Goal: Browse casually

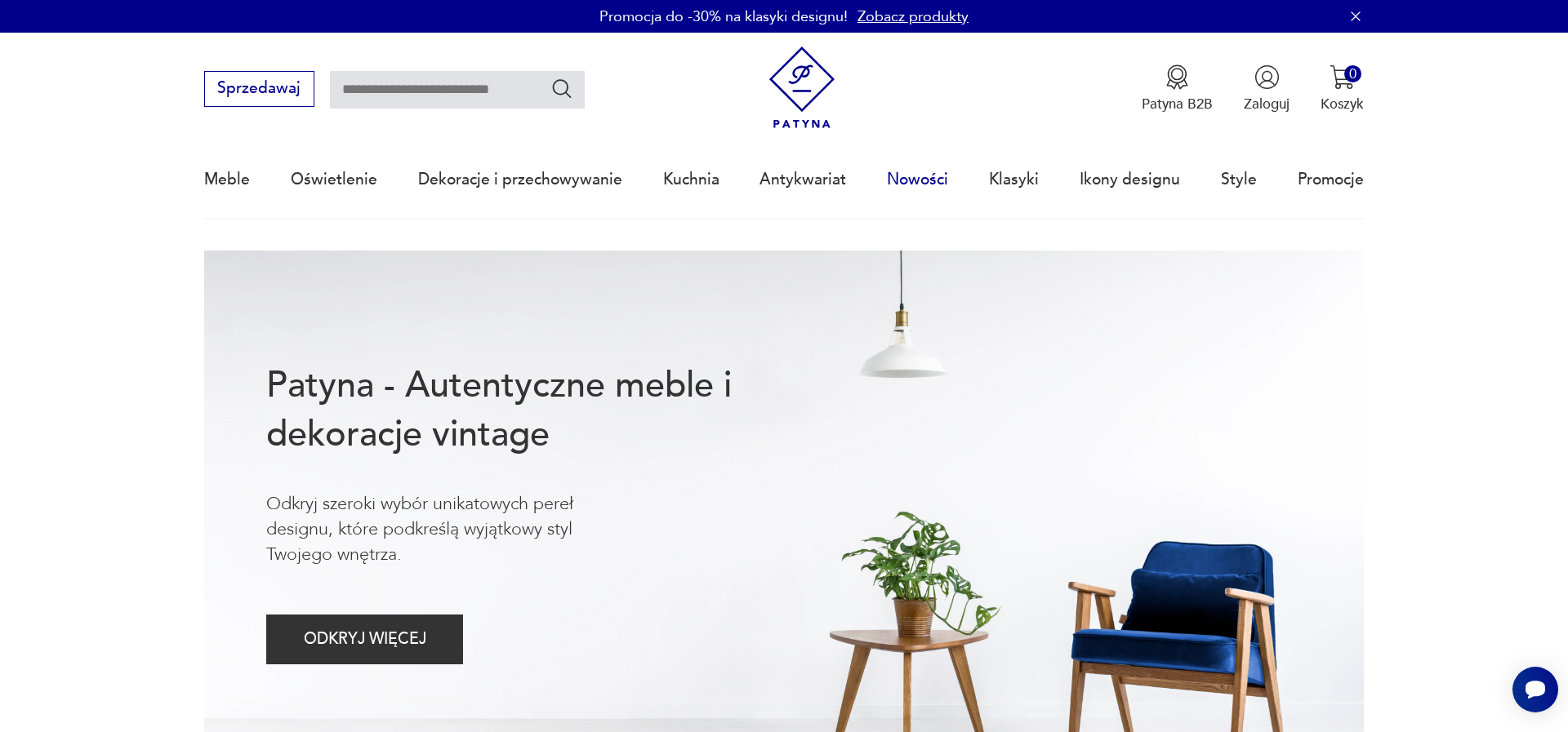
click at [906, 189] on link "Nowości" at bounding box center [918, 179] width 61 height 75
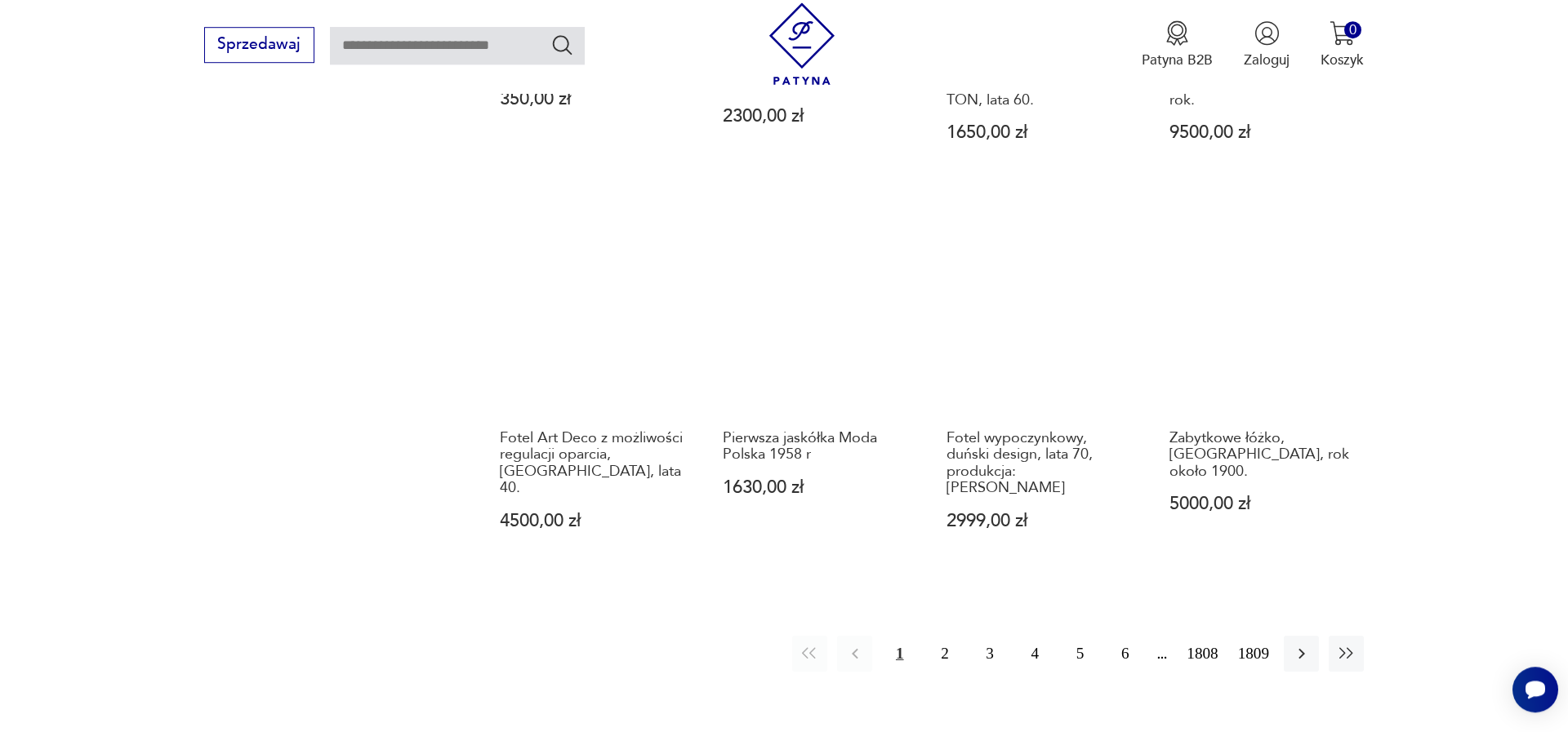
scroll to position [1613, 0]
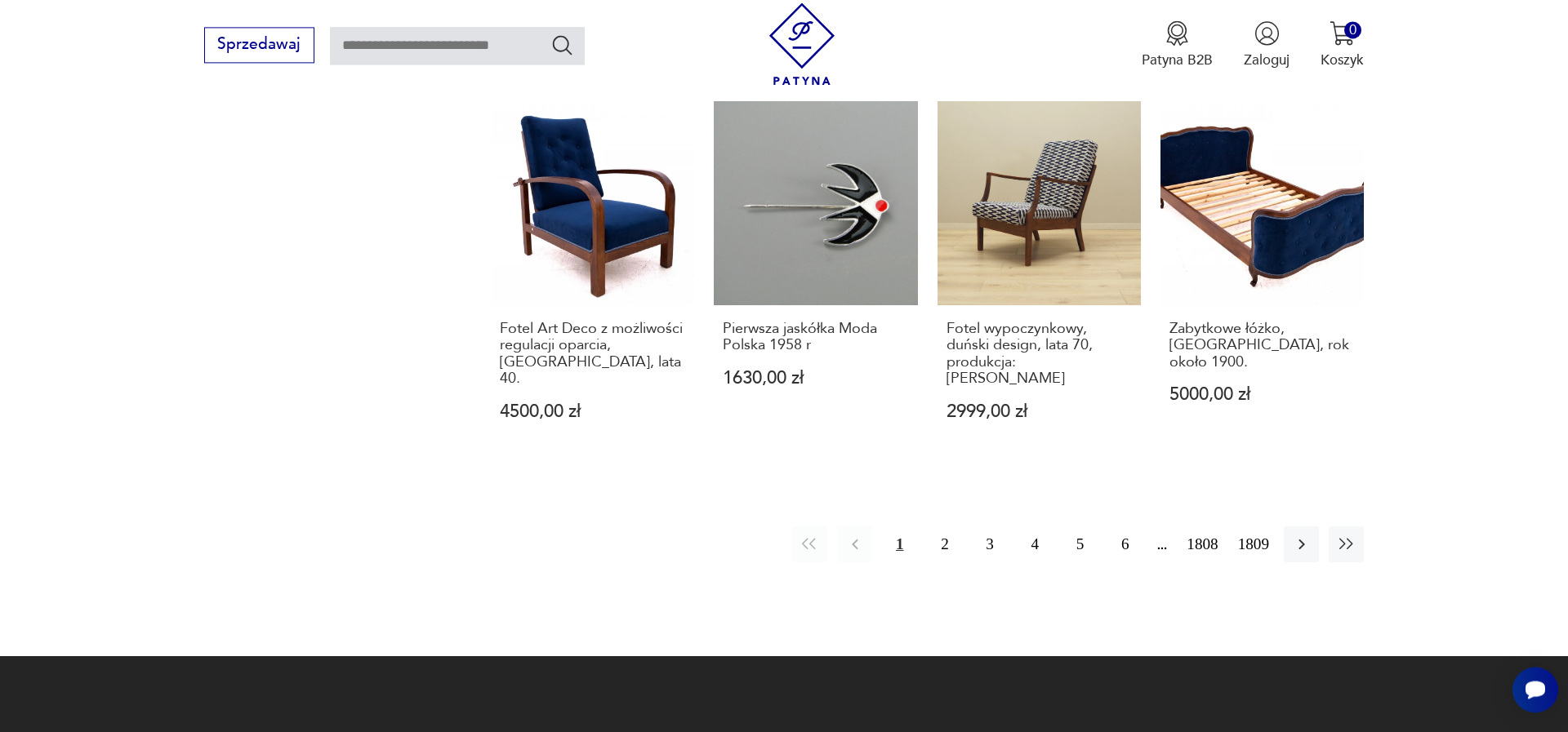
click at [928, 526] on button "2" at bounding box center [945, 544] width 35 height 35
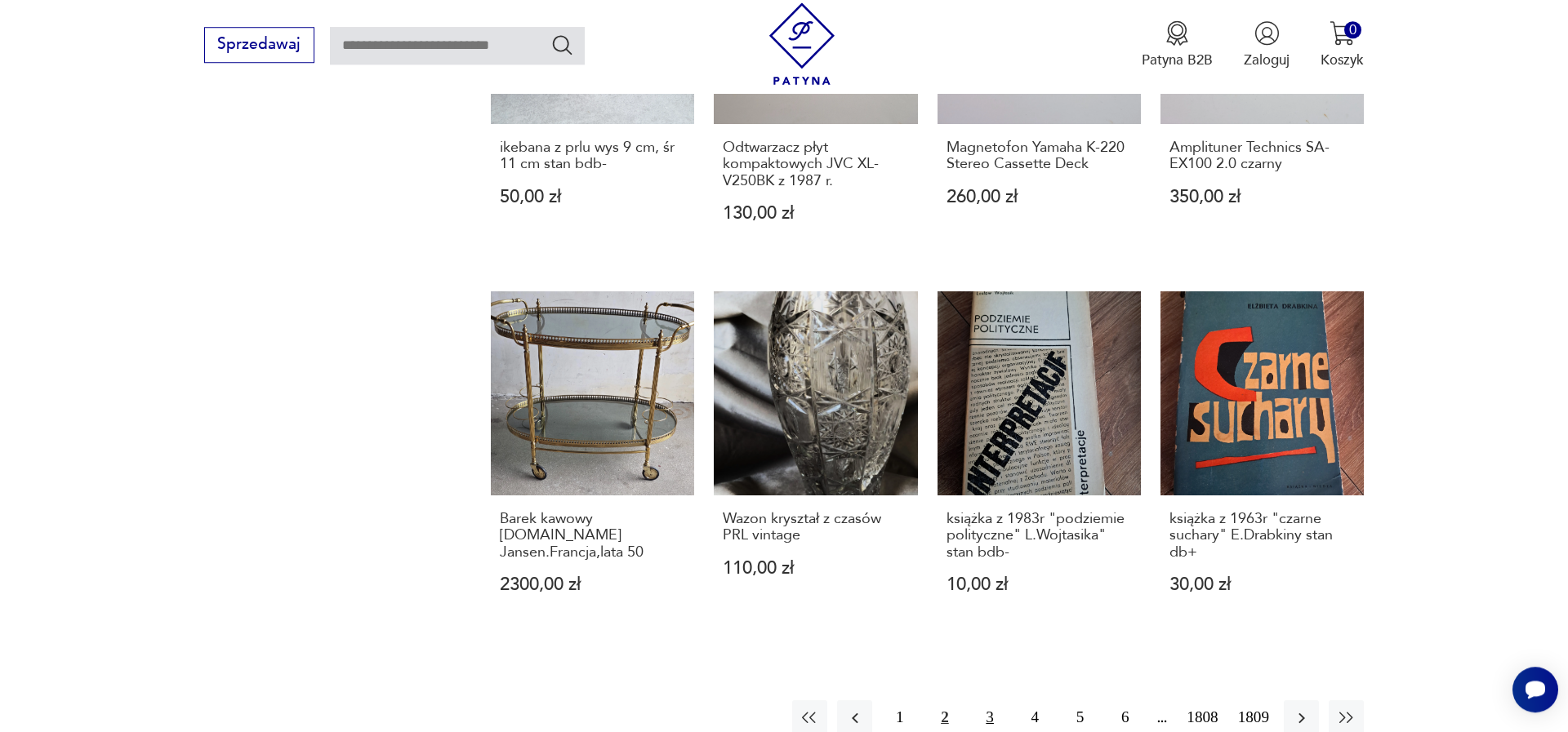
scroll to position [1580, 0]
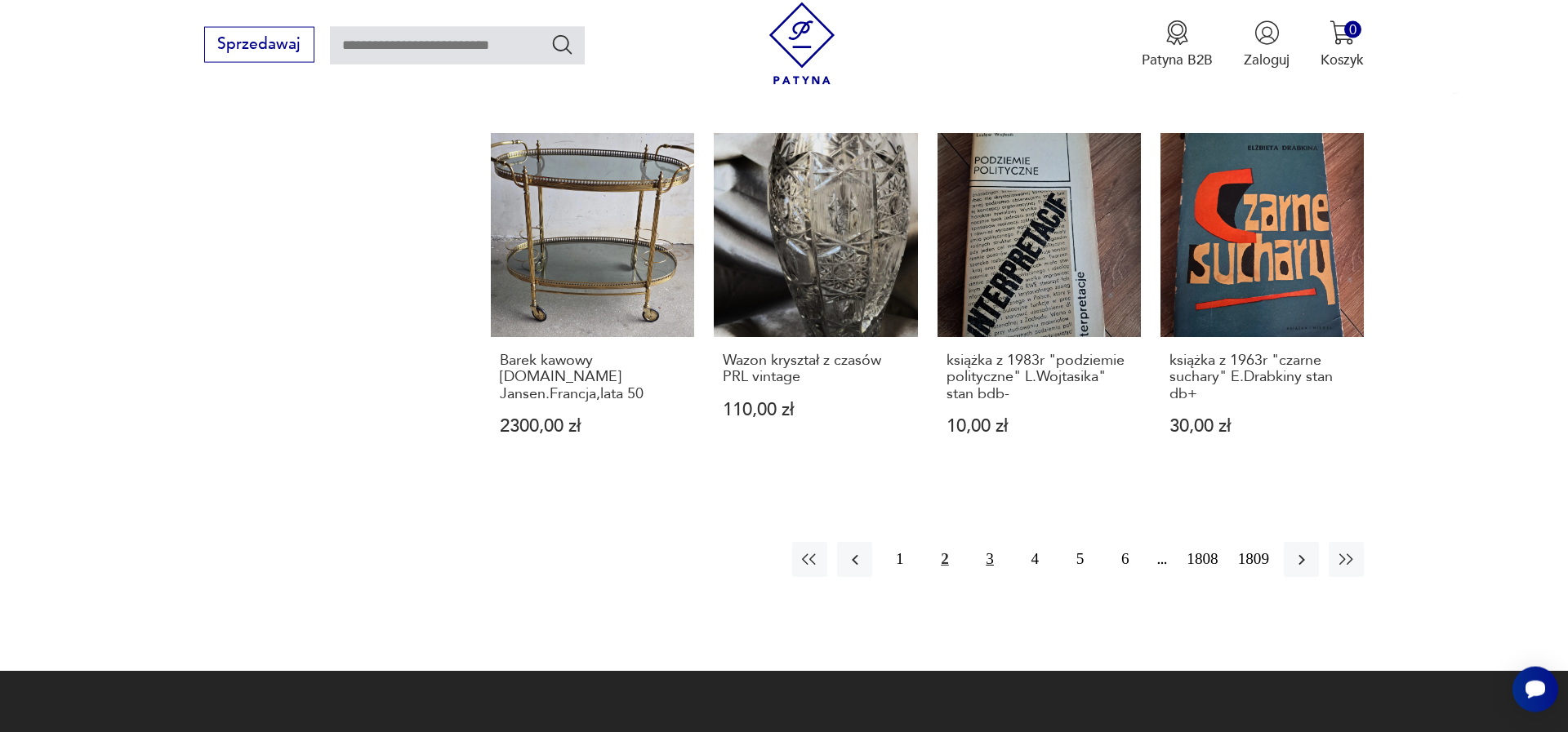
click at [973, 560] on button "3" at bounding box center [990, 560] width 35 height 35
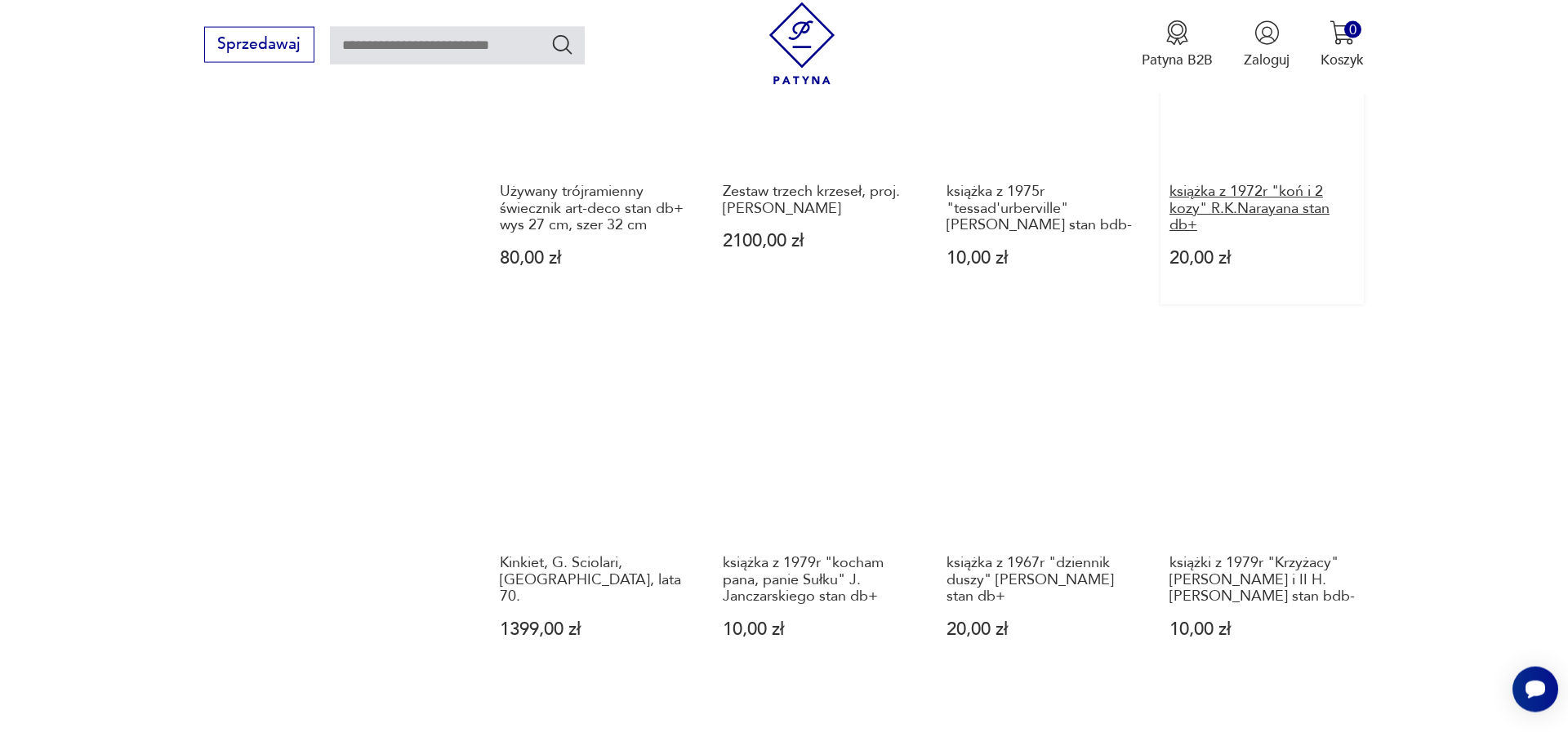
scroll to position [1580, 0]
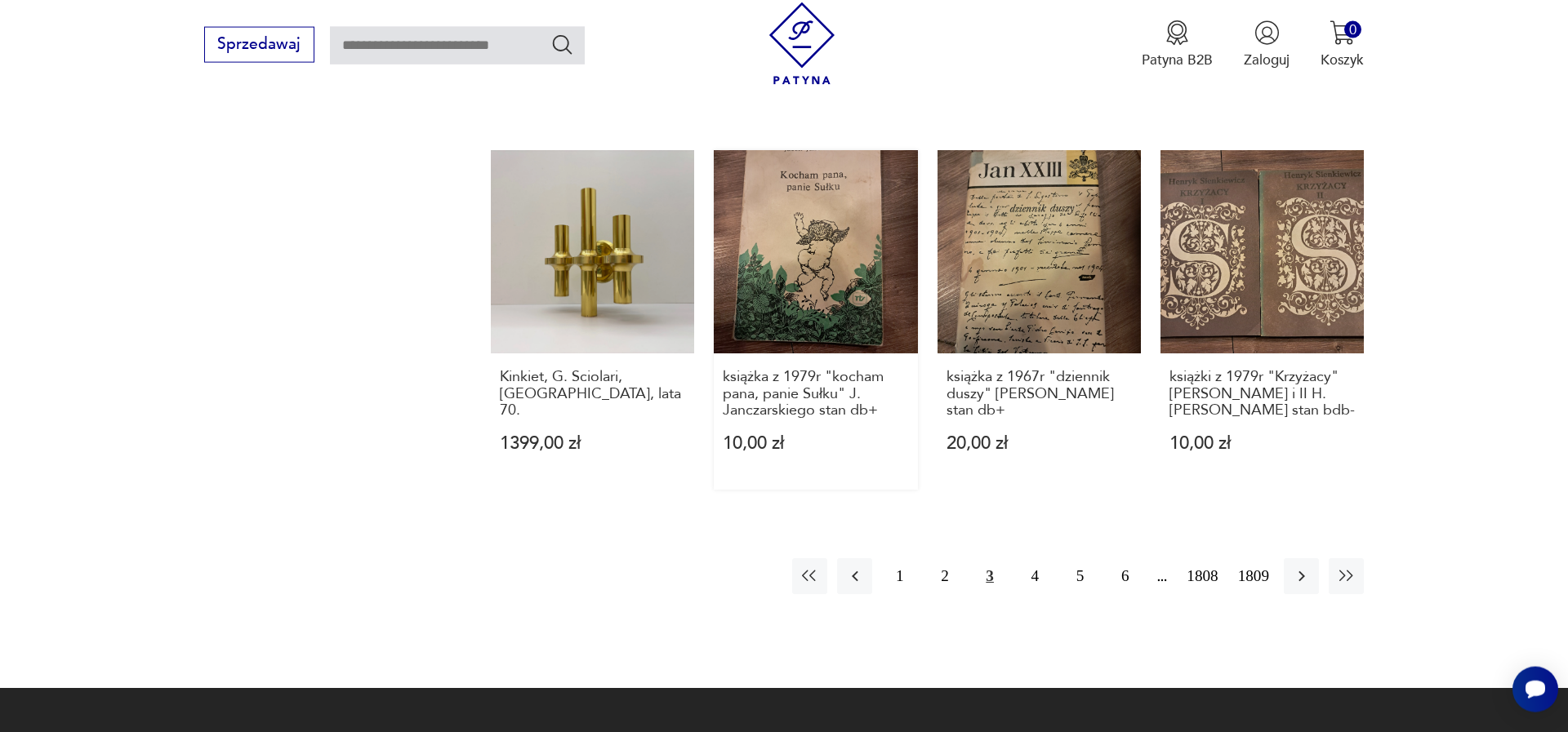
click at [799, 241] on link "książka z 1979r "kocham pana, panie Sułku" J. Janczarskiego stan db+ 10,00 zł" at bounding box center [816, 320] width 203 height 340
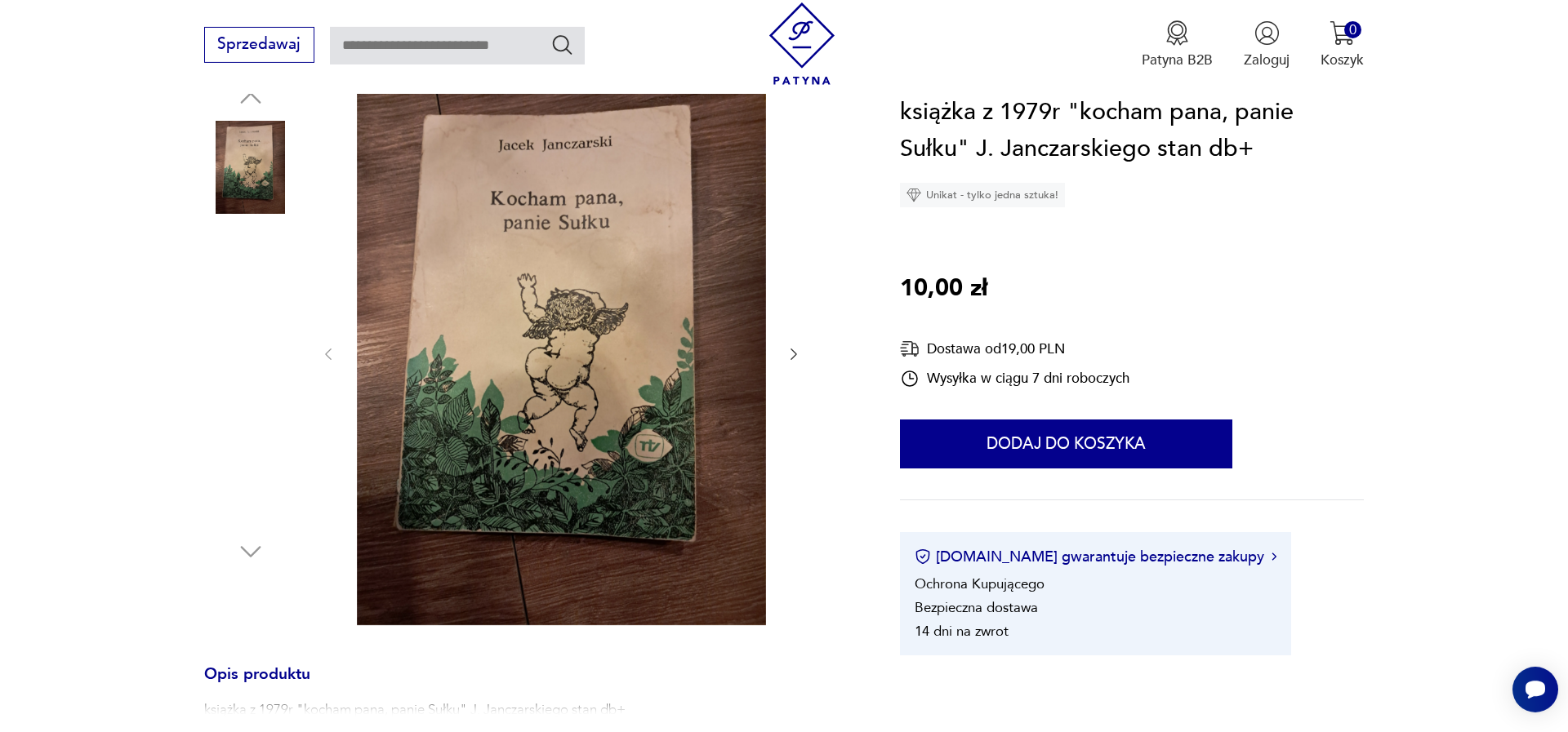
scroll to position [186, 0]
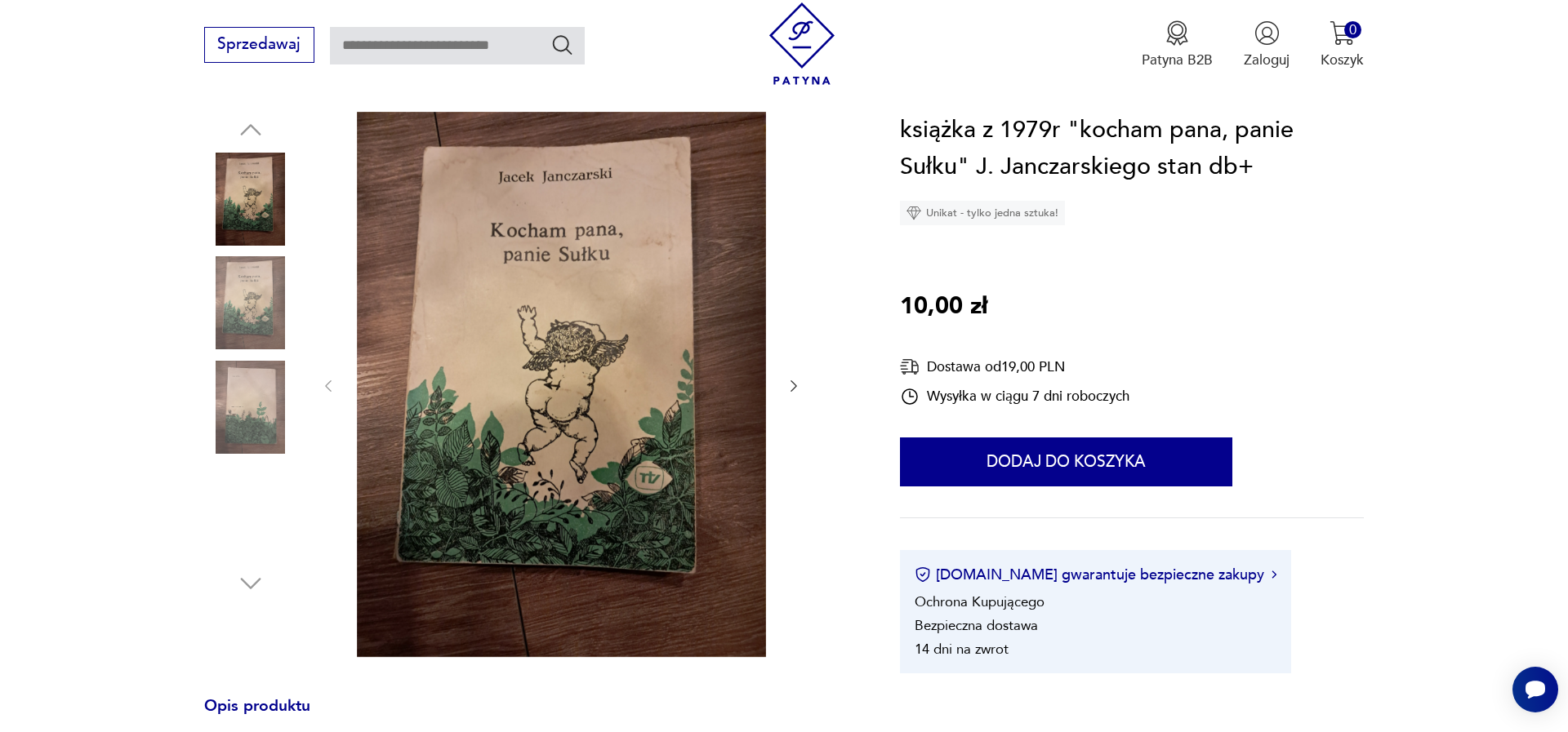
click at [252, 307] on img at bounding box center [250, 303] width 93 height 93
click at [290, 223] on img at bounding box center [250, 199] width 93 height 93
click at [263, 220] on img at bounding box center [250, 199] width 93 height 93
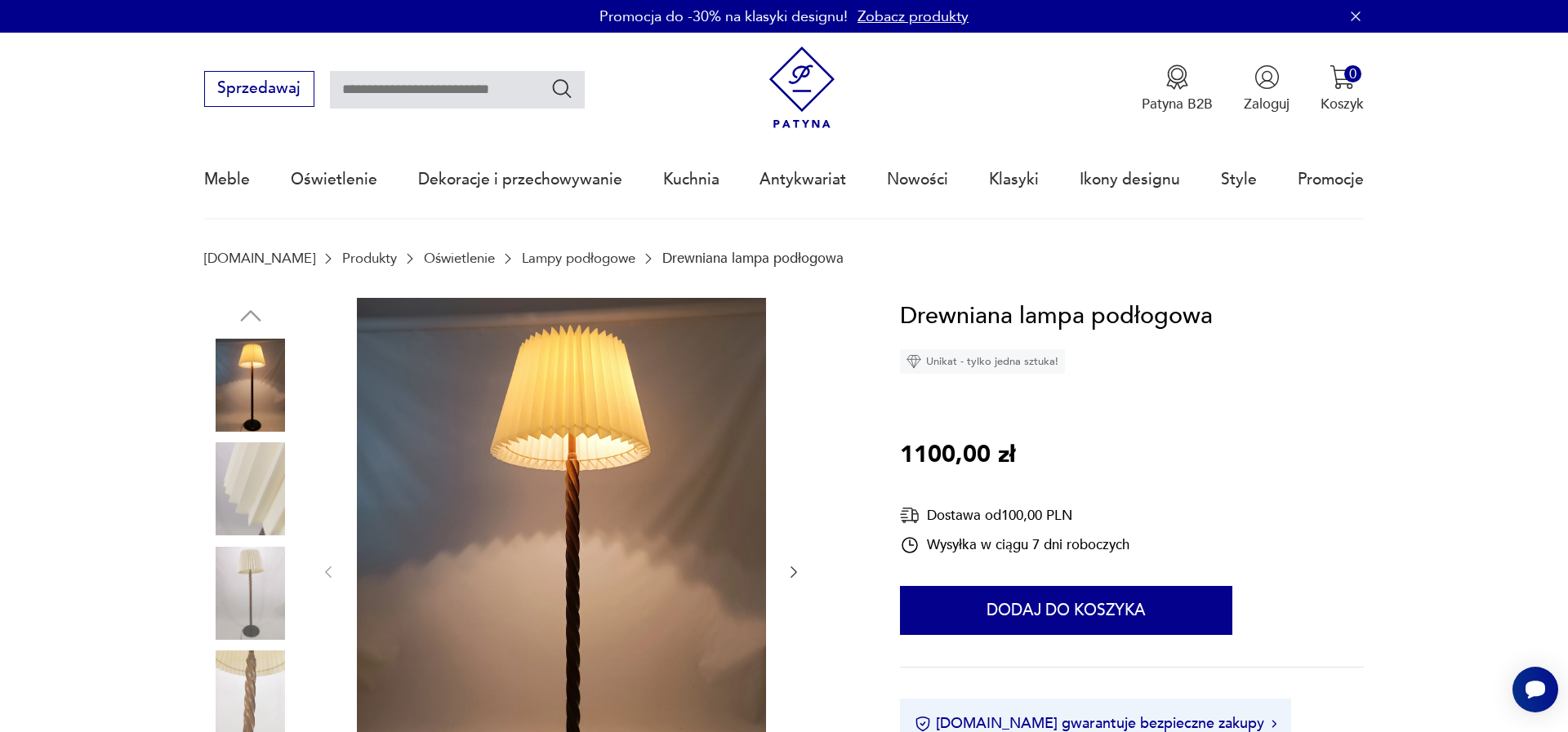
scroll to position [279, 0]
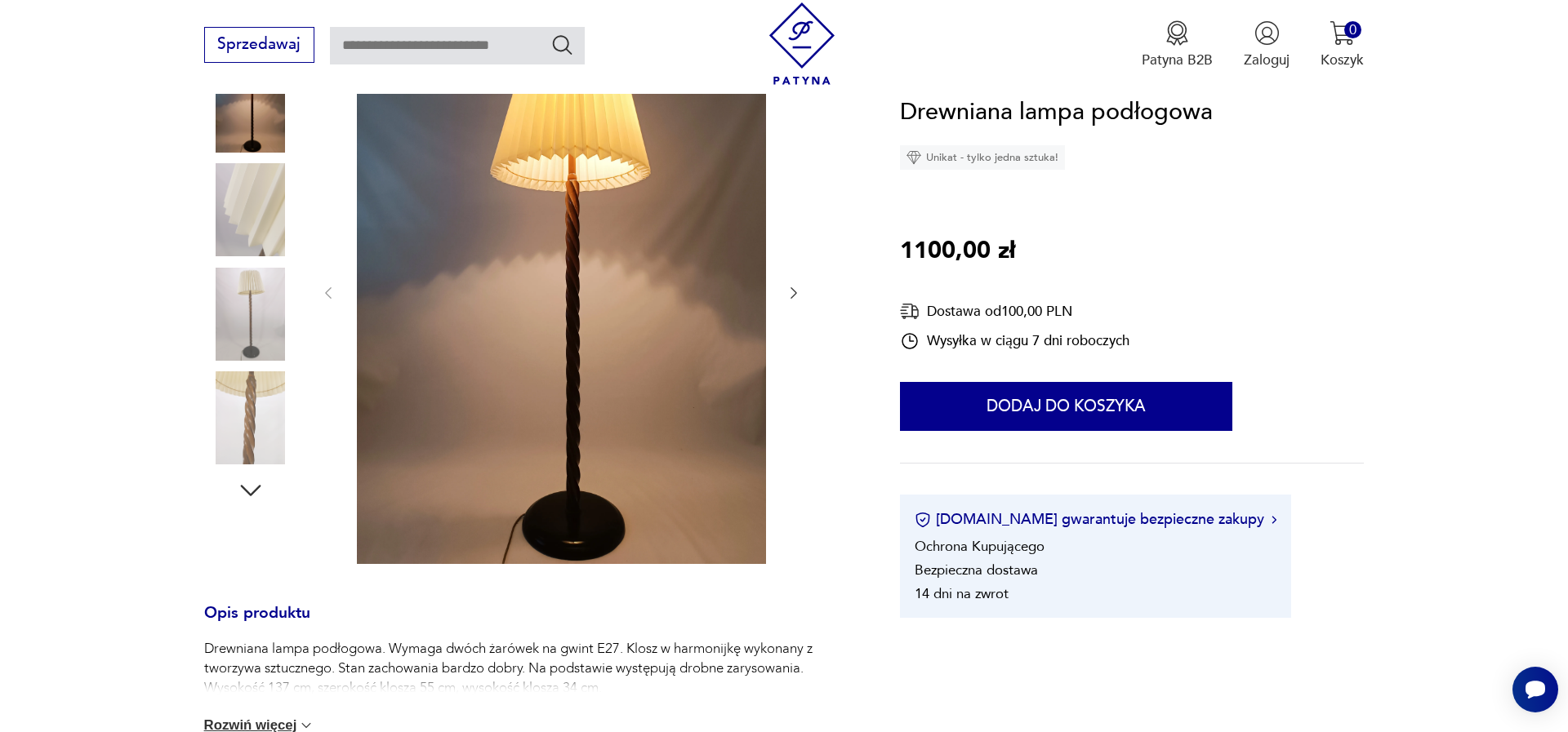
click at [785, 301] on div at bounding box center [561, 293] width 482 height 549
click at [794, 300] on icon "button" at bounding box center [794, 293] width 17 height 17
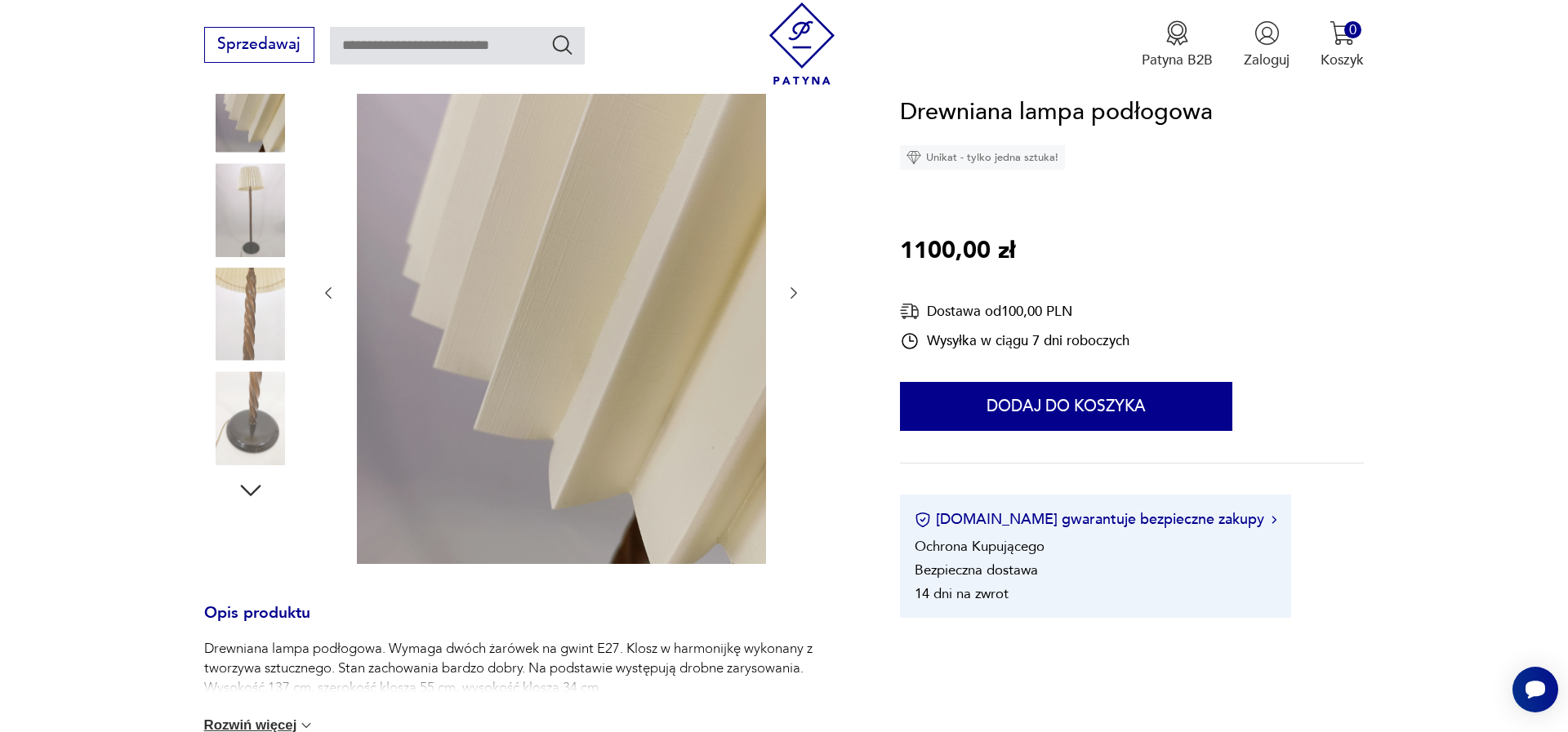
click at [270, 425] on img at bounding box center [250, 418] width 93 height 93
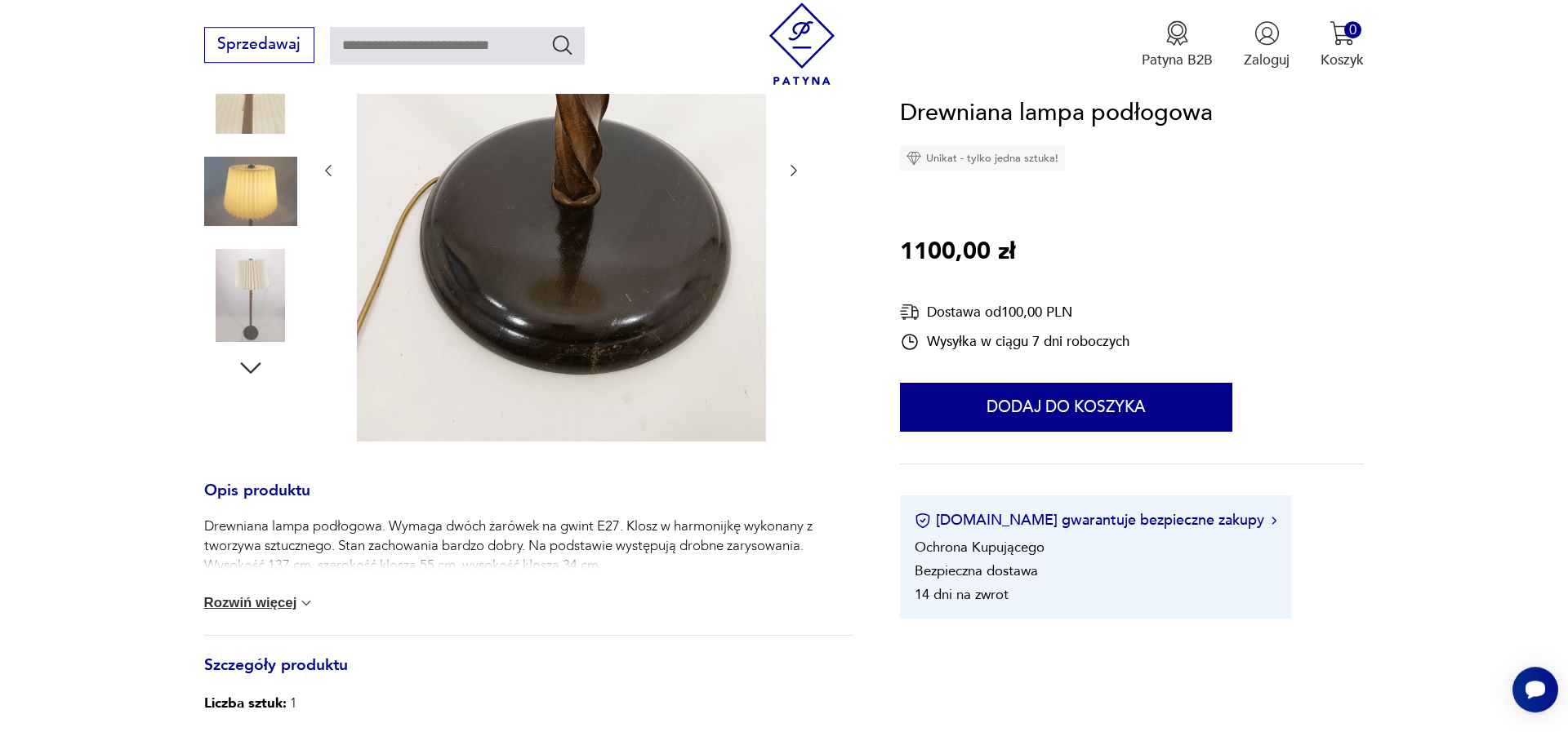
scroll to position [465, 0]
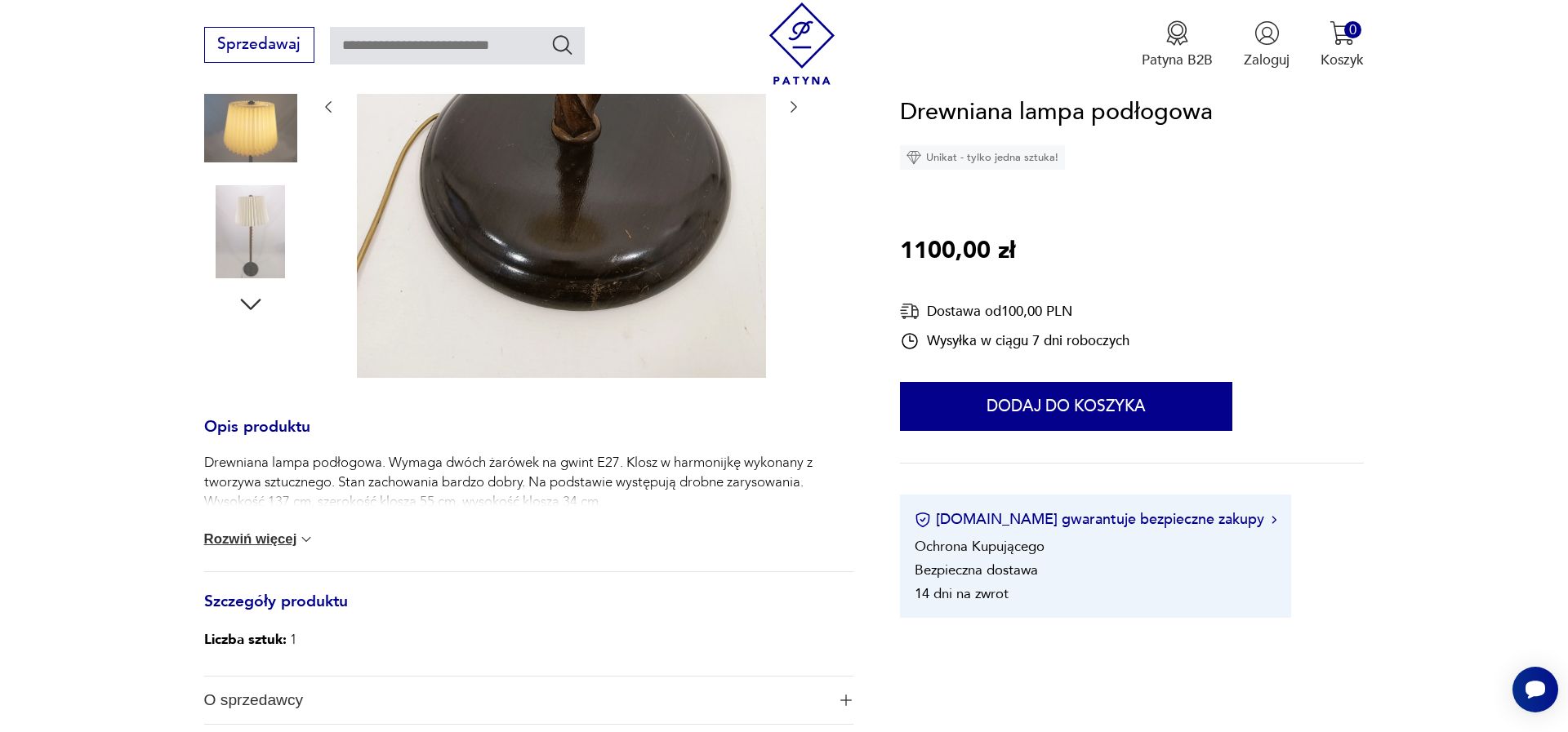
click at [273, 543] on button "Rozwiń więcej" at bounding box center [259, 540] width 111 height 17
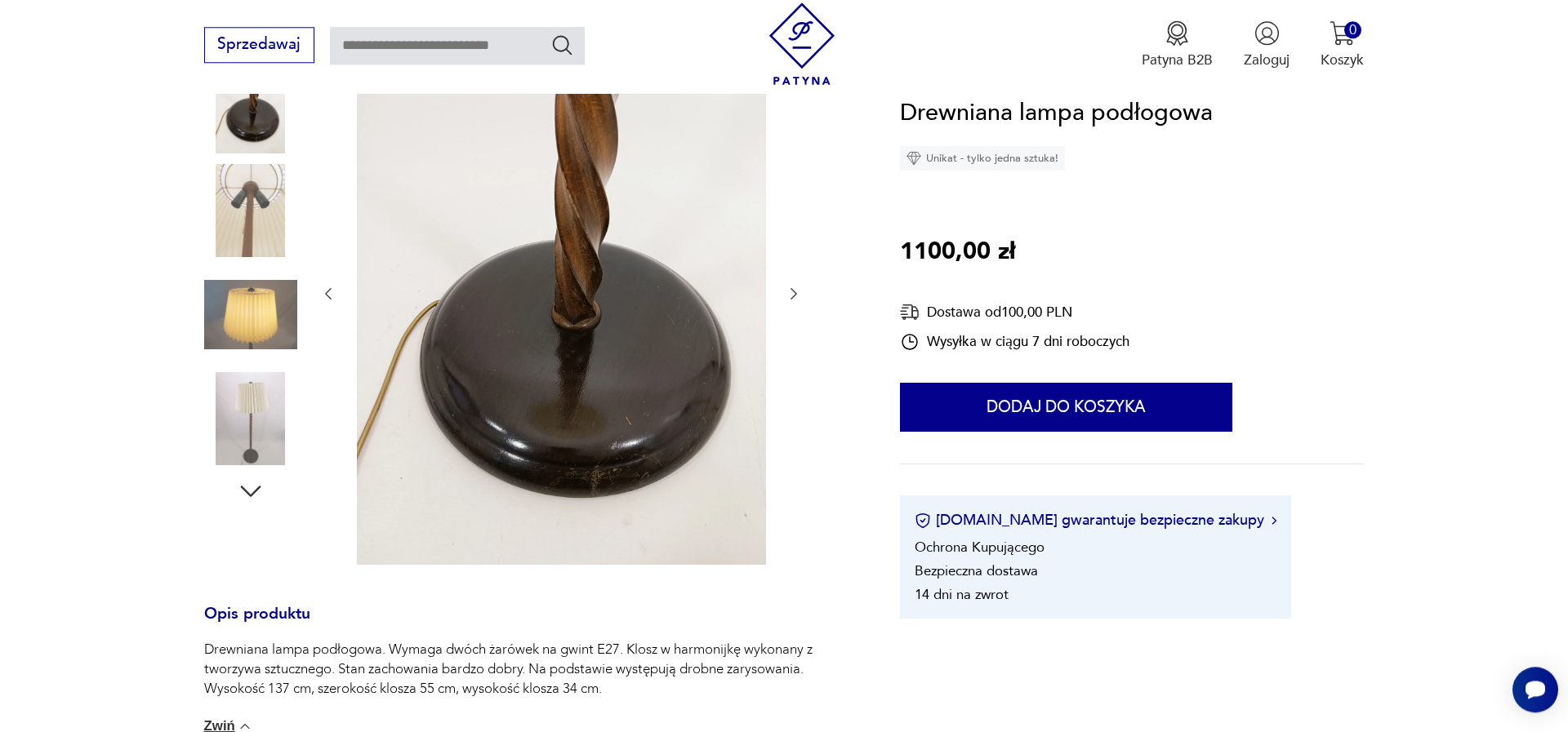
scroll to position [186, 0]
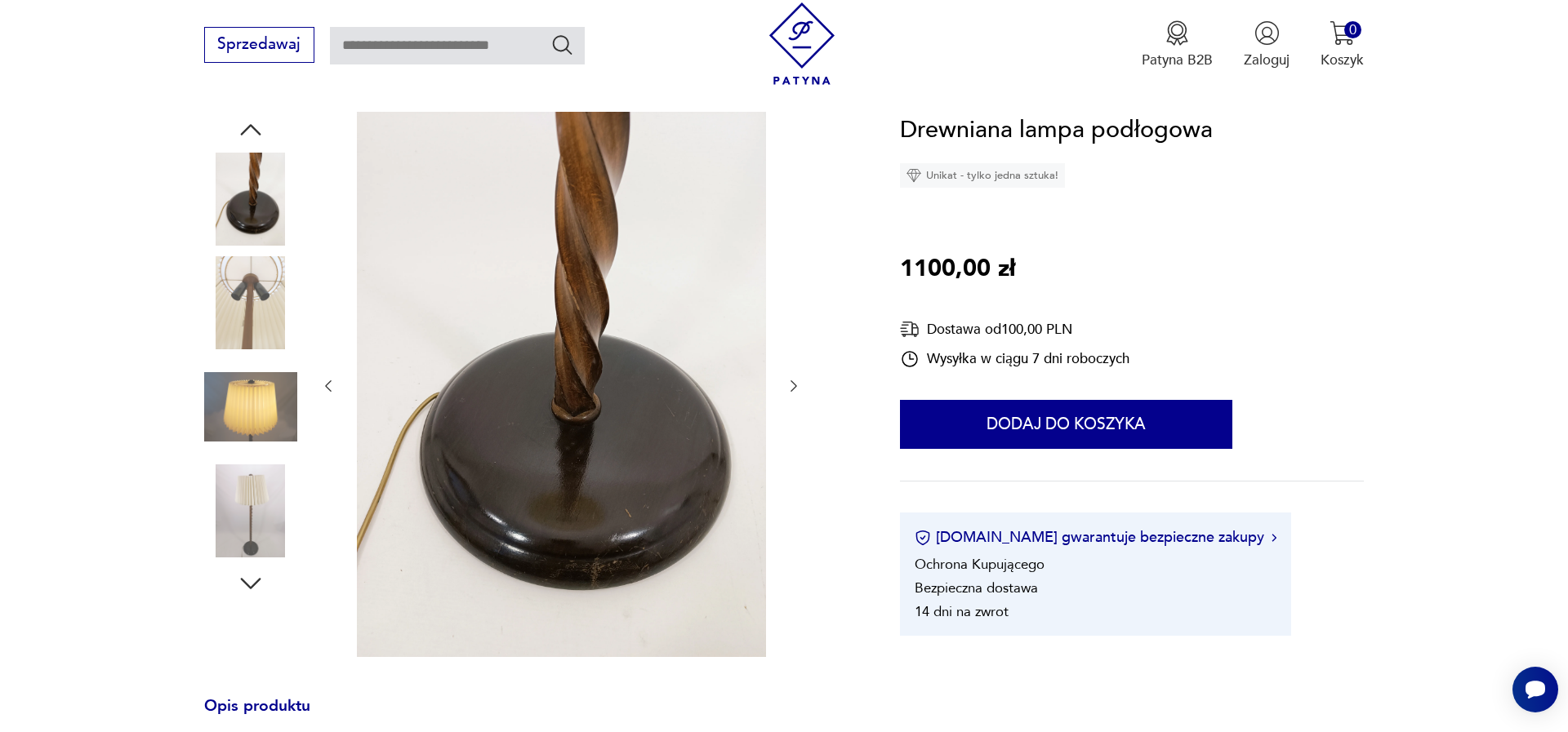
click at [254, 398] on img at bounding box center [250, 408] width 93 height 93
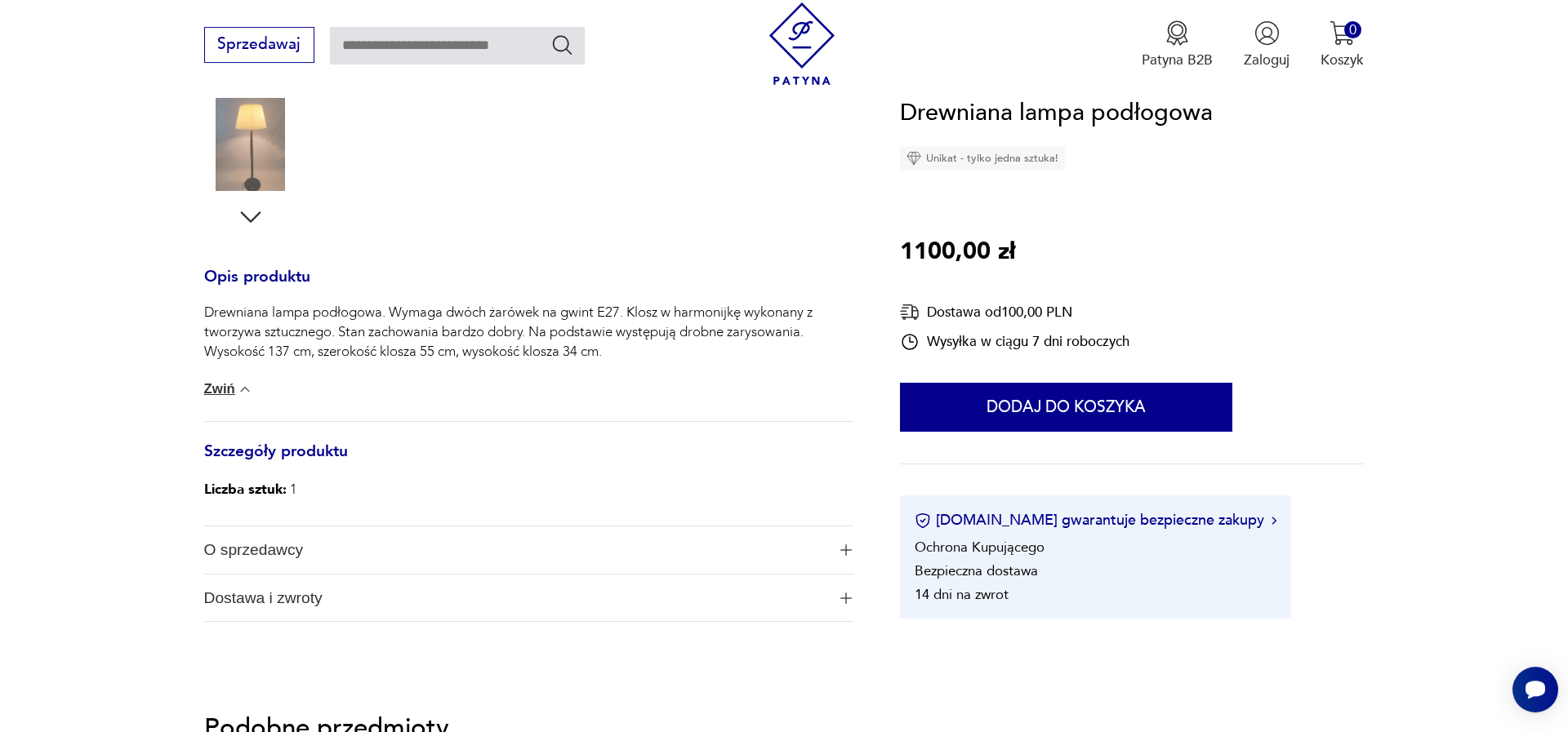
scroll to position [559, 0]
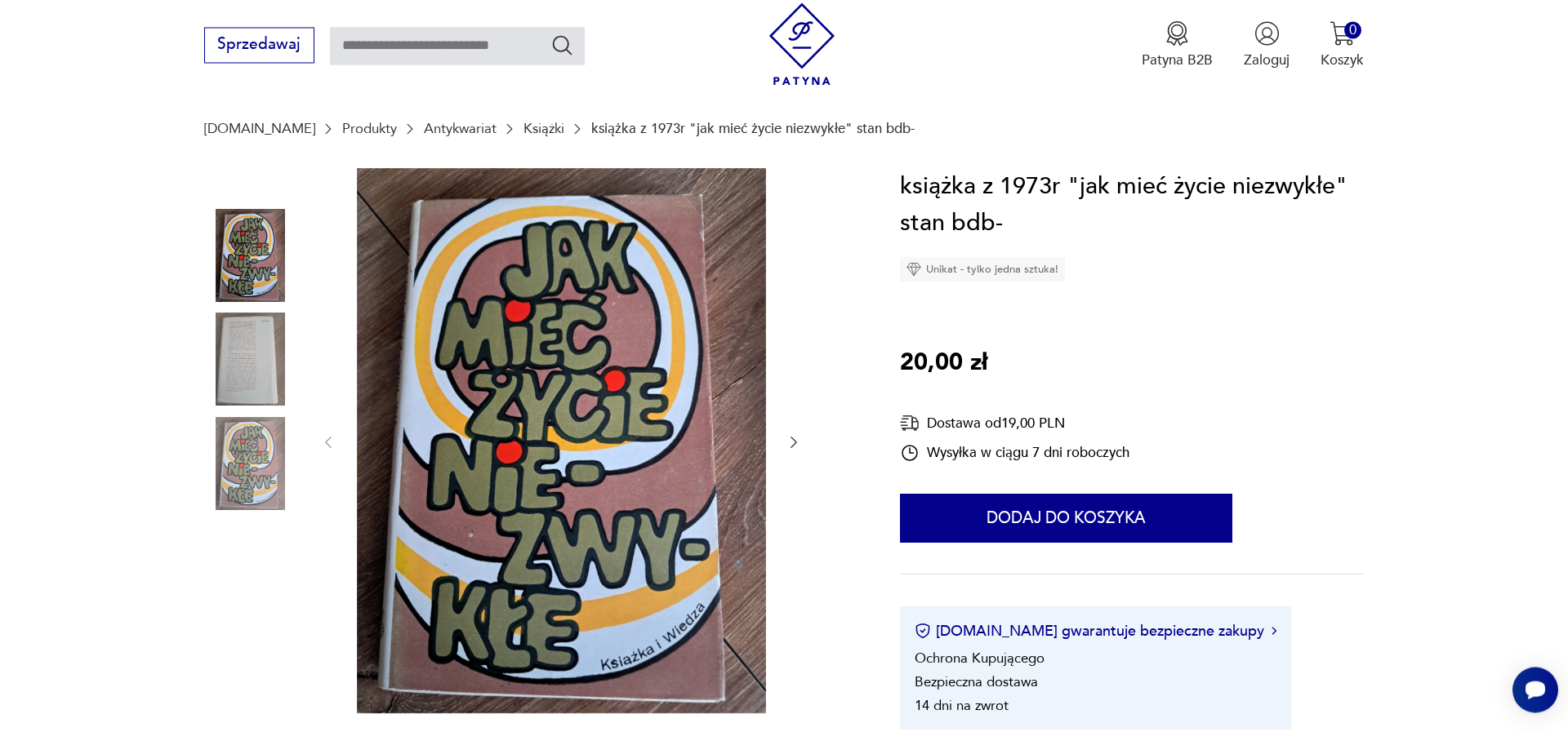
scroll to position [186, 0]
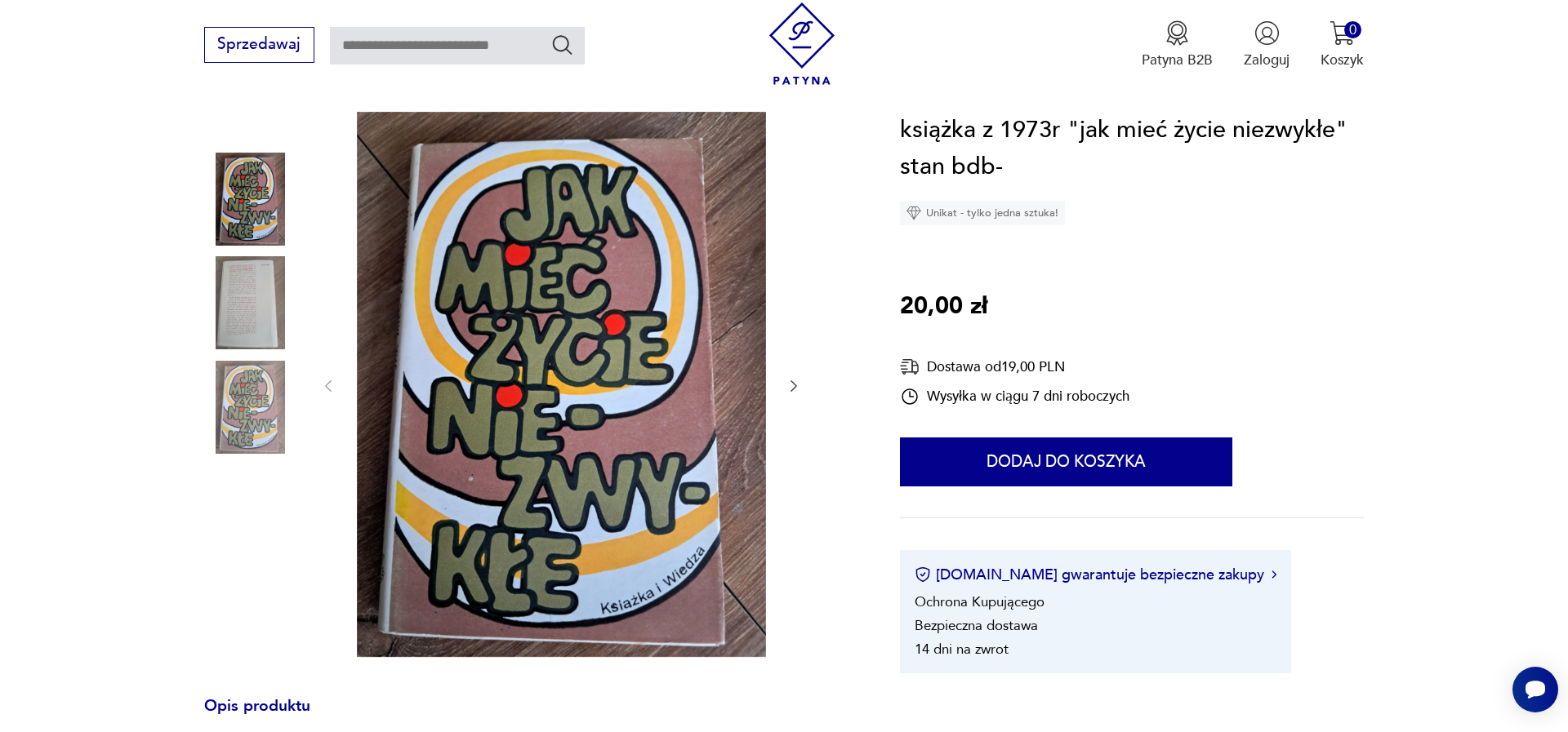
click at [244, 367] on img at bounding box center [250, 408] width 93 height 93
click at [245, 317] on img at bounding box center [250, 303] width 93 height 93
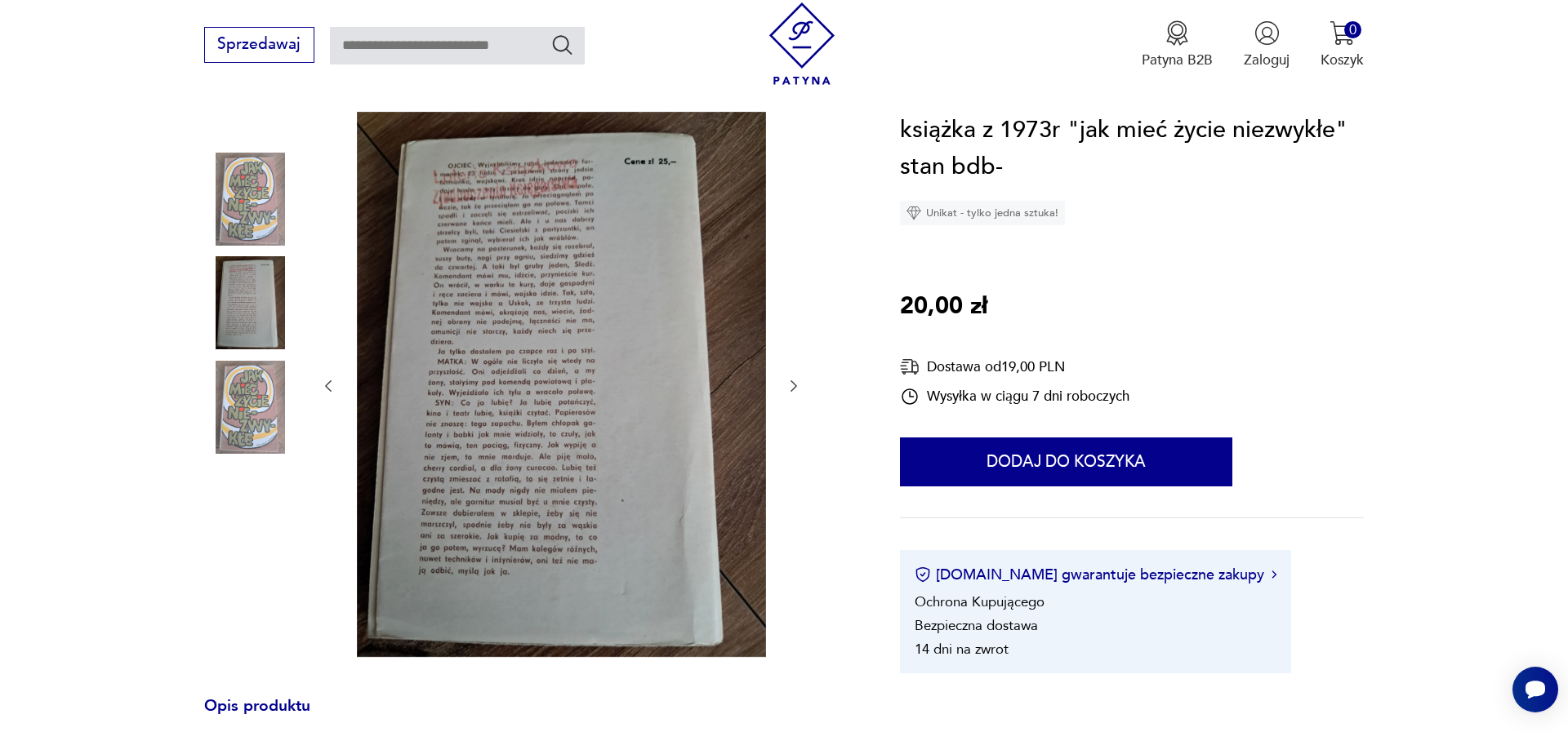
click at [274, 198] on img at bounding box center [250, 199] width 93 height 93
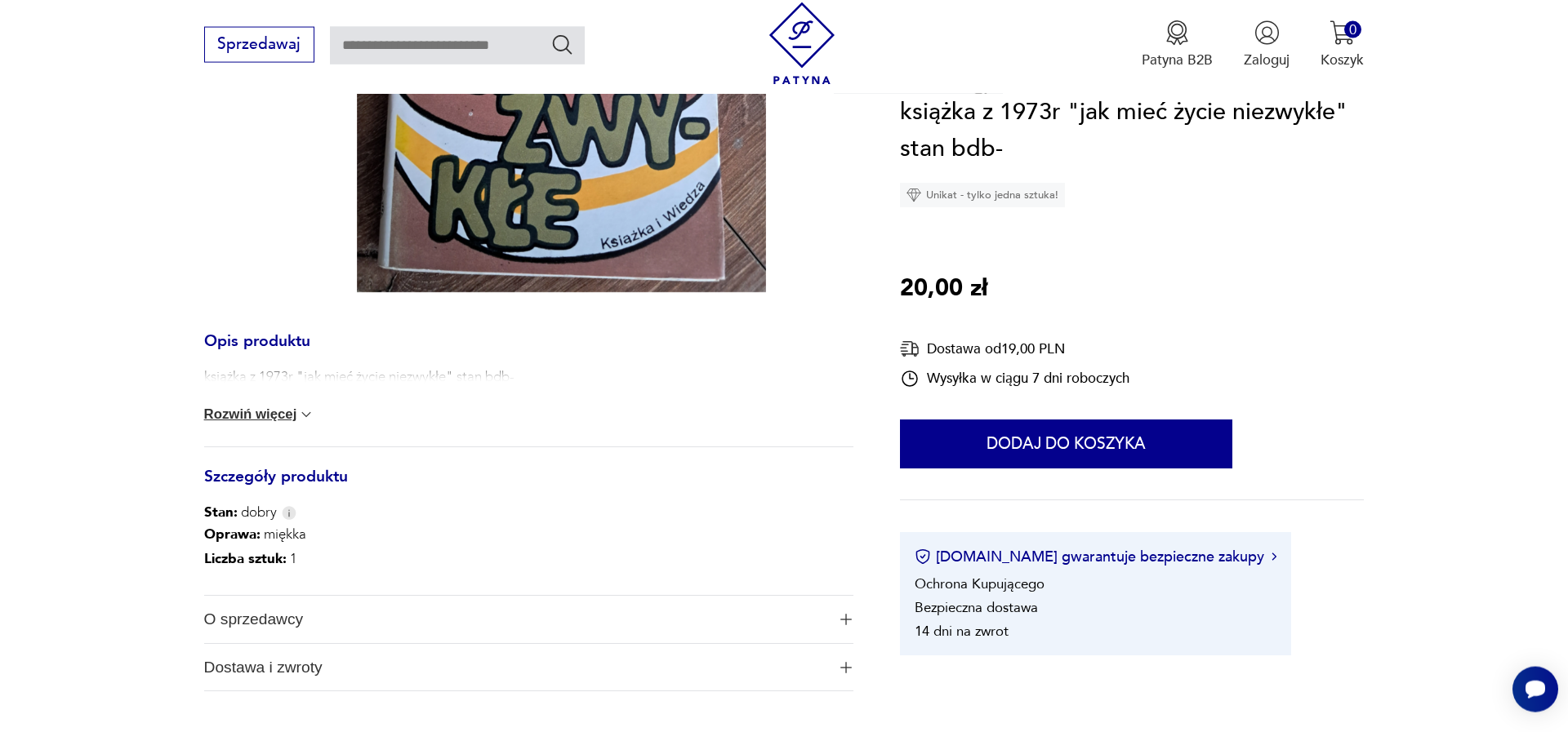
scroll to position [559, 0]
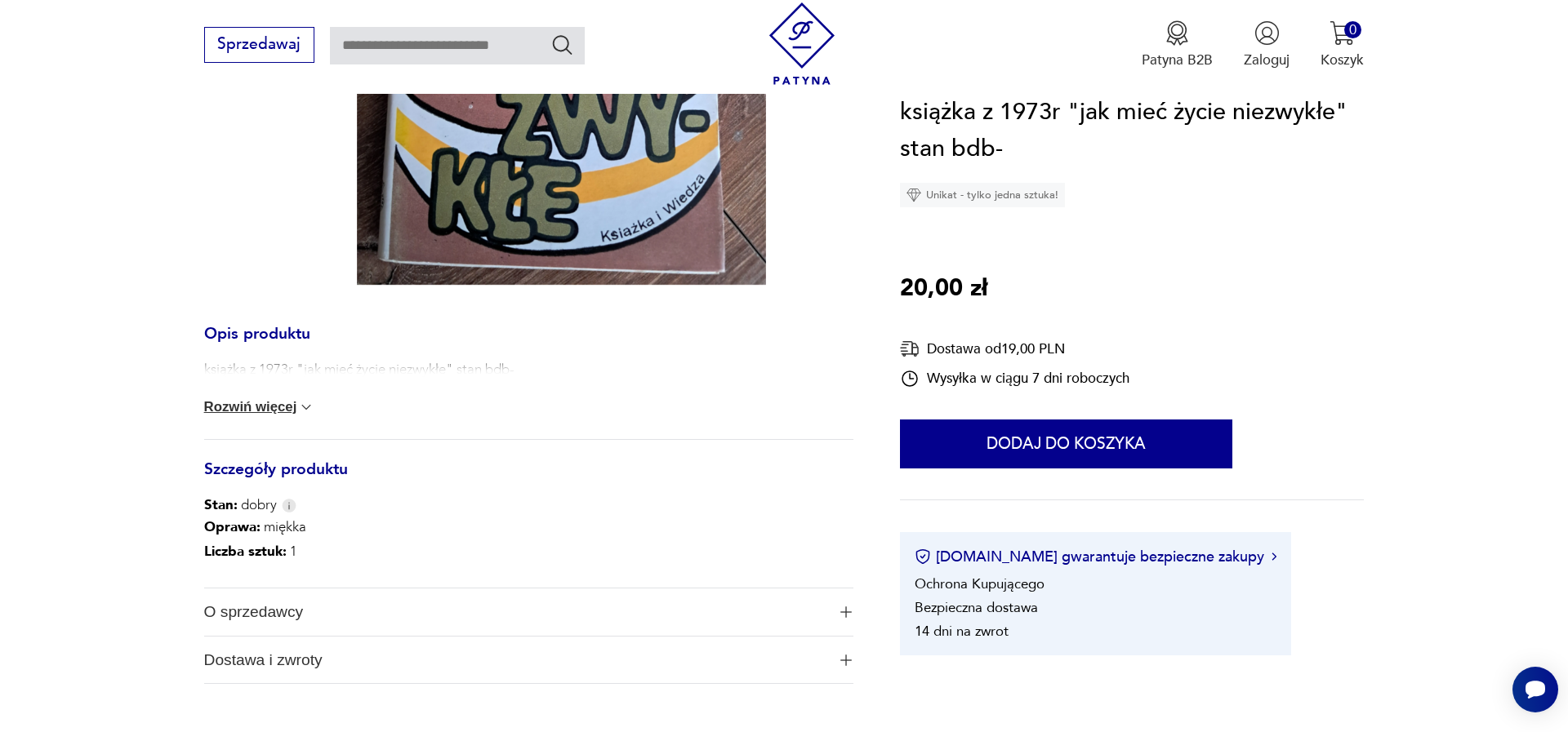
click at [284, 410] on button "Rozwiń więcej" at bounding box center [259, 408] width 111 height 17
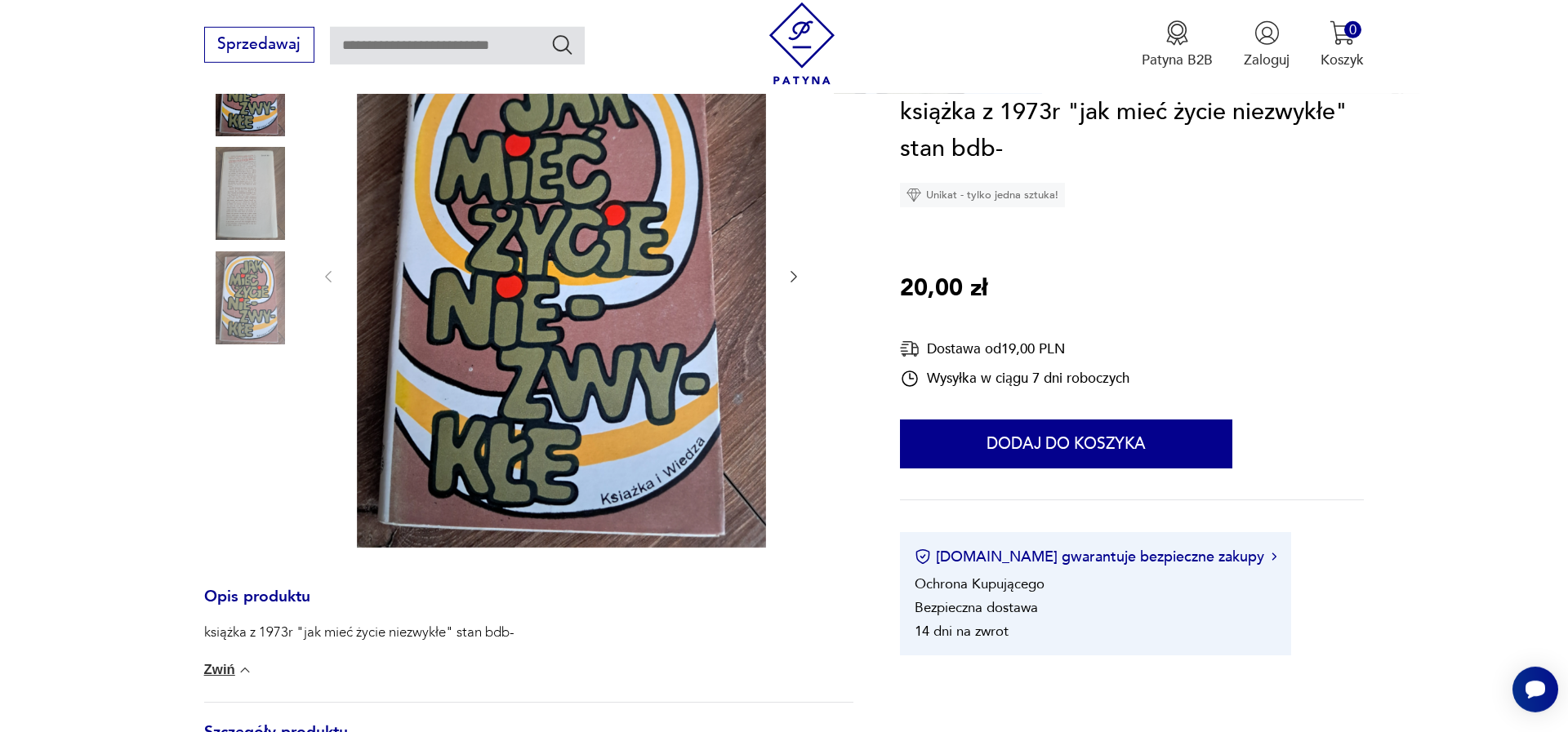
scroll to position [186, 0]
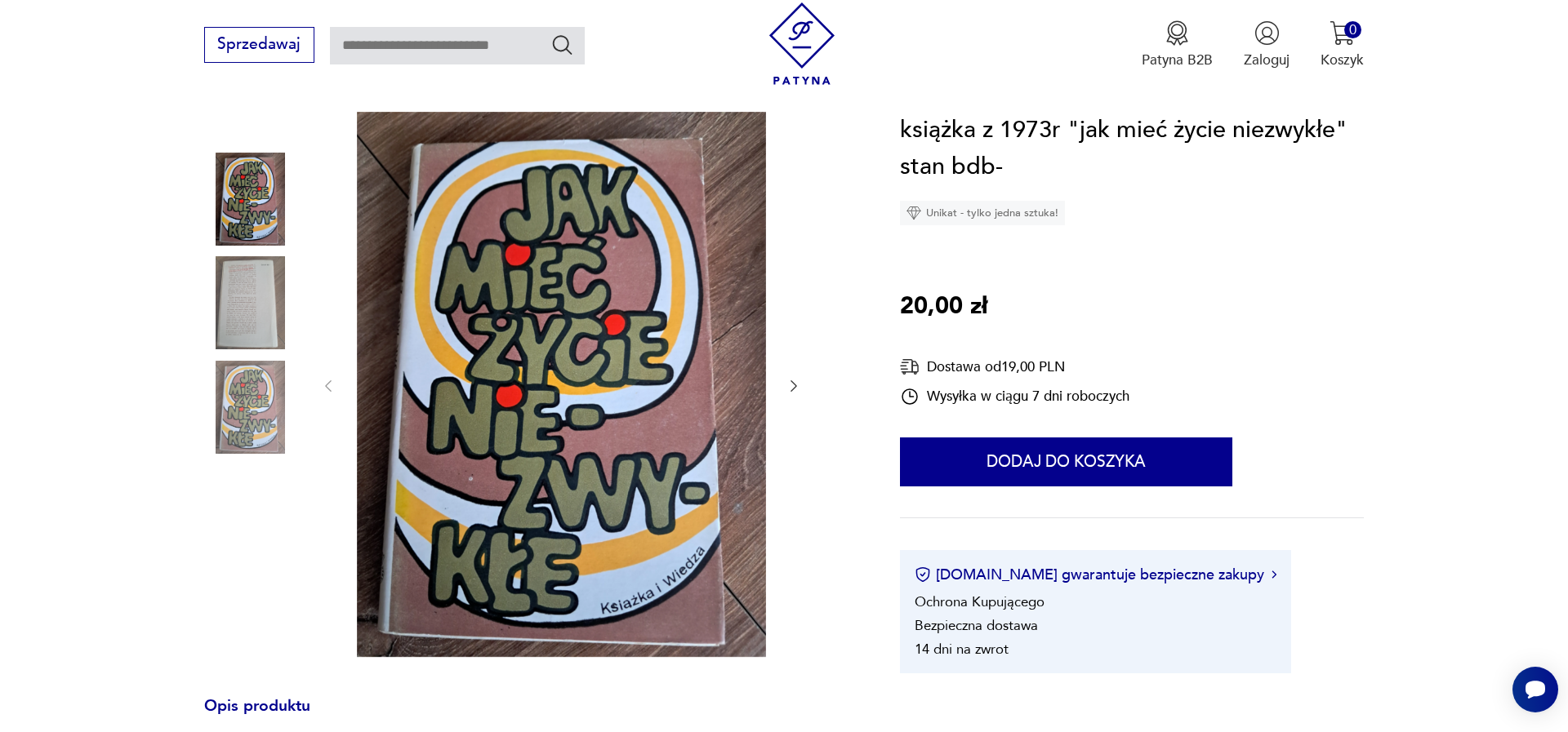
click at [269, 271] on img at bounding box center [250, 303] width 93 height 93
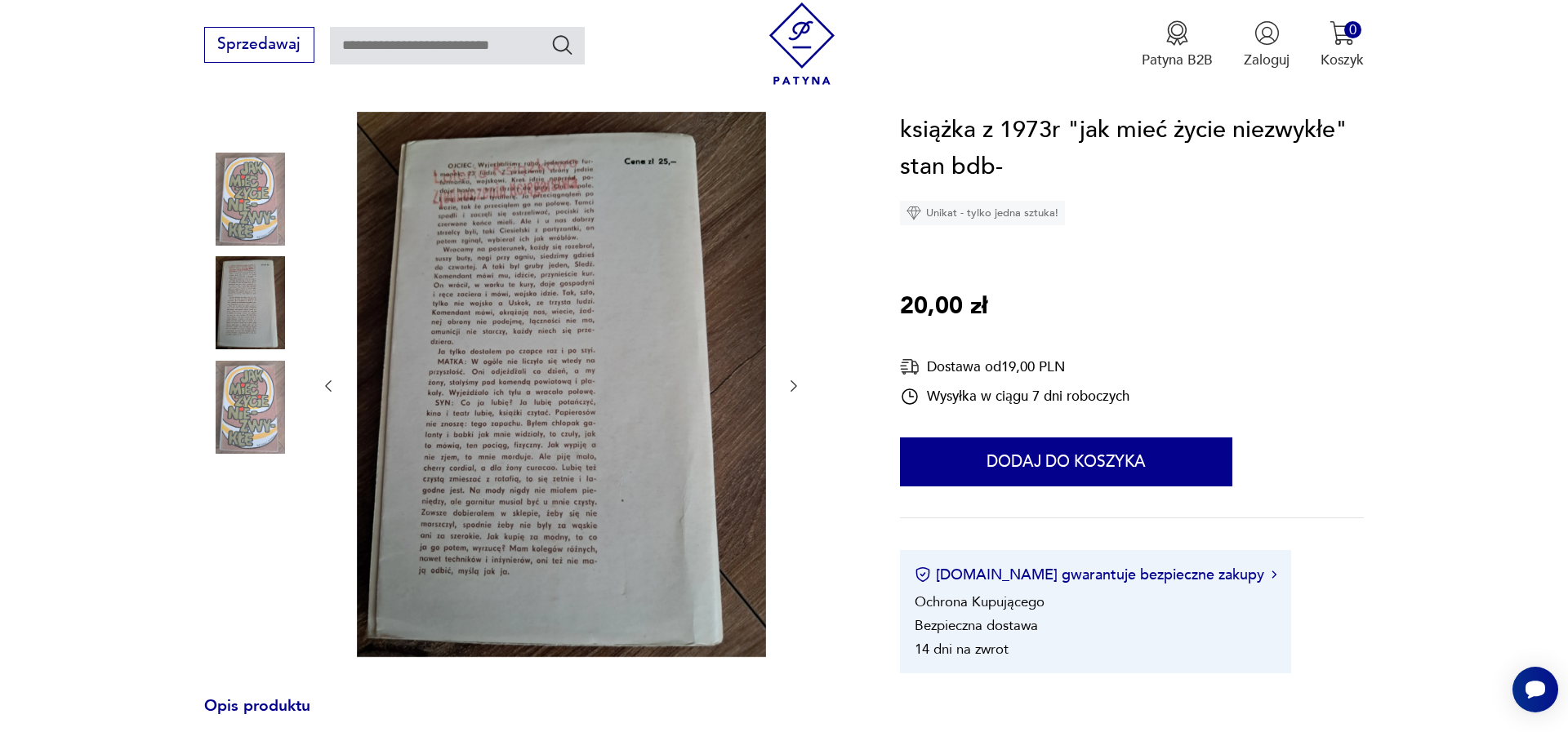
click at [274, 159] on img at bounding box center [250, 199] width 93 height 93
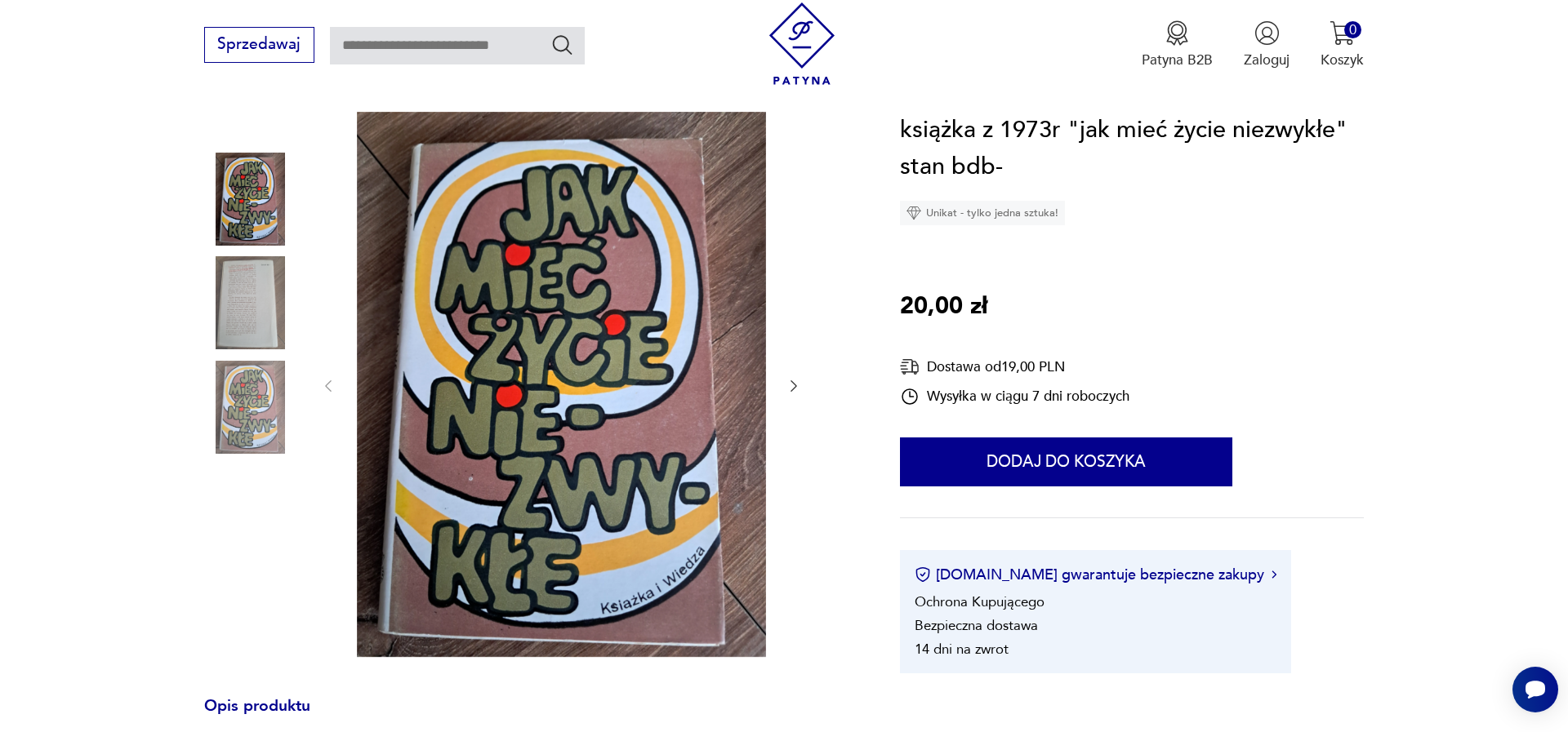
click at [235, 407] on img at bounding box center [250, 408] width 93 height 93
click at [258, 310] on img at bounding box center [250, 303] width 93 height 93
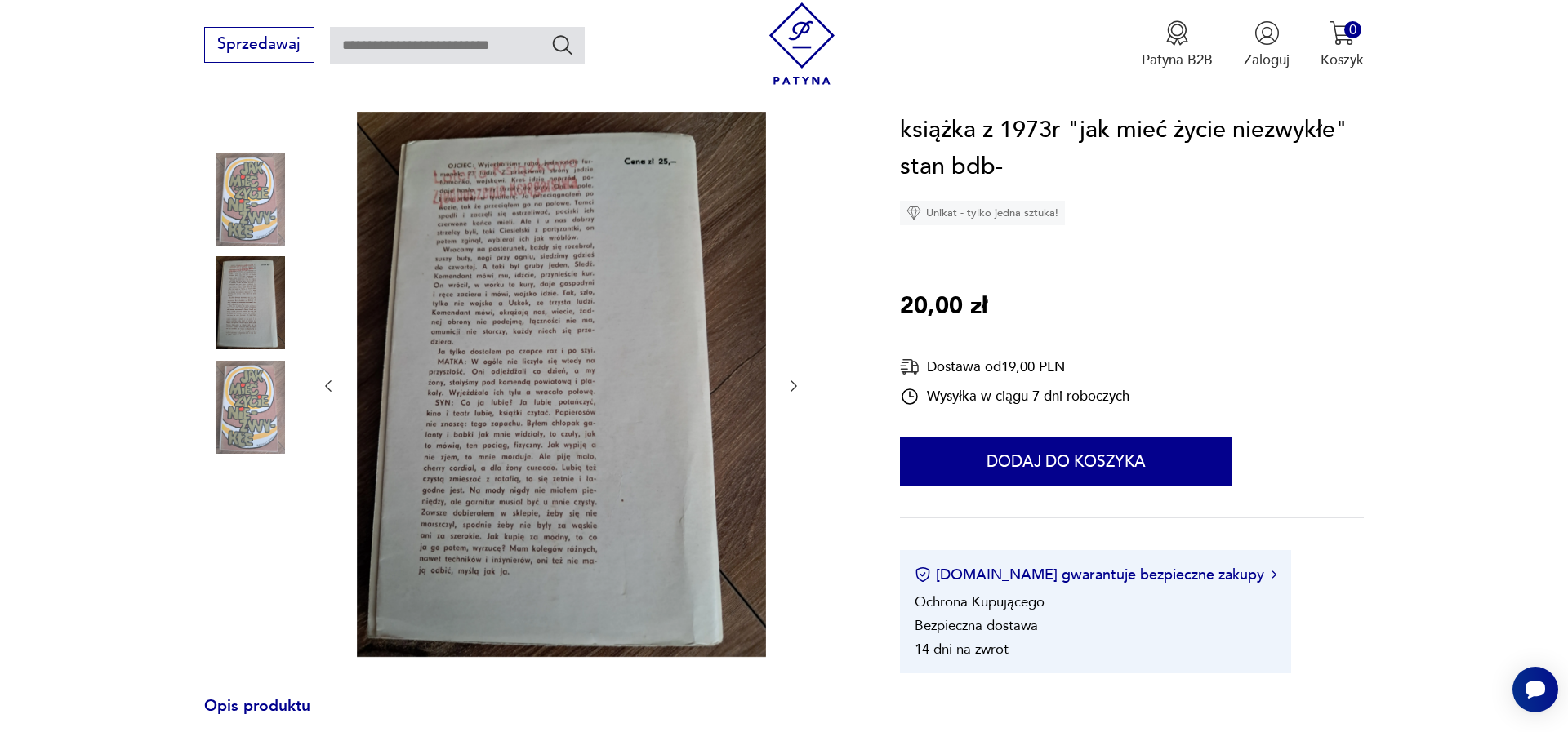
click at [529, 159] on img at bounding box center [562, 385] width 410 height 546
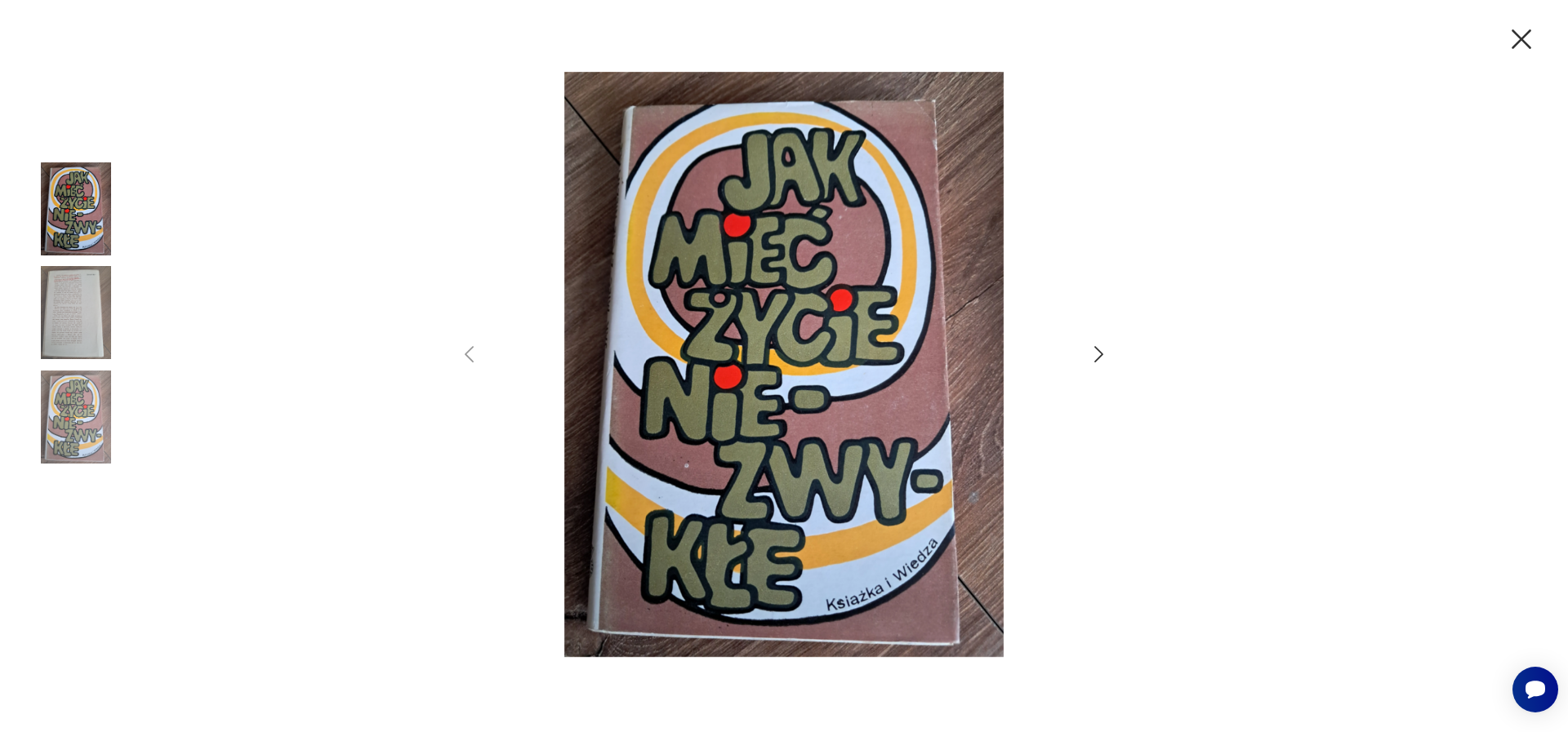
click at [118, 288] on div at bounding box center [784, 366] width 1568 height 732
click at [94, 291] on img at bounding box center [76, 312] width 93 height 93
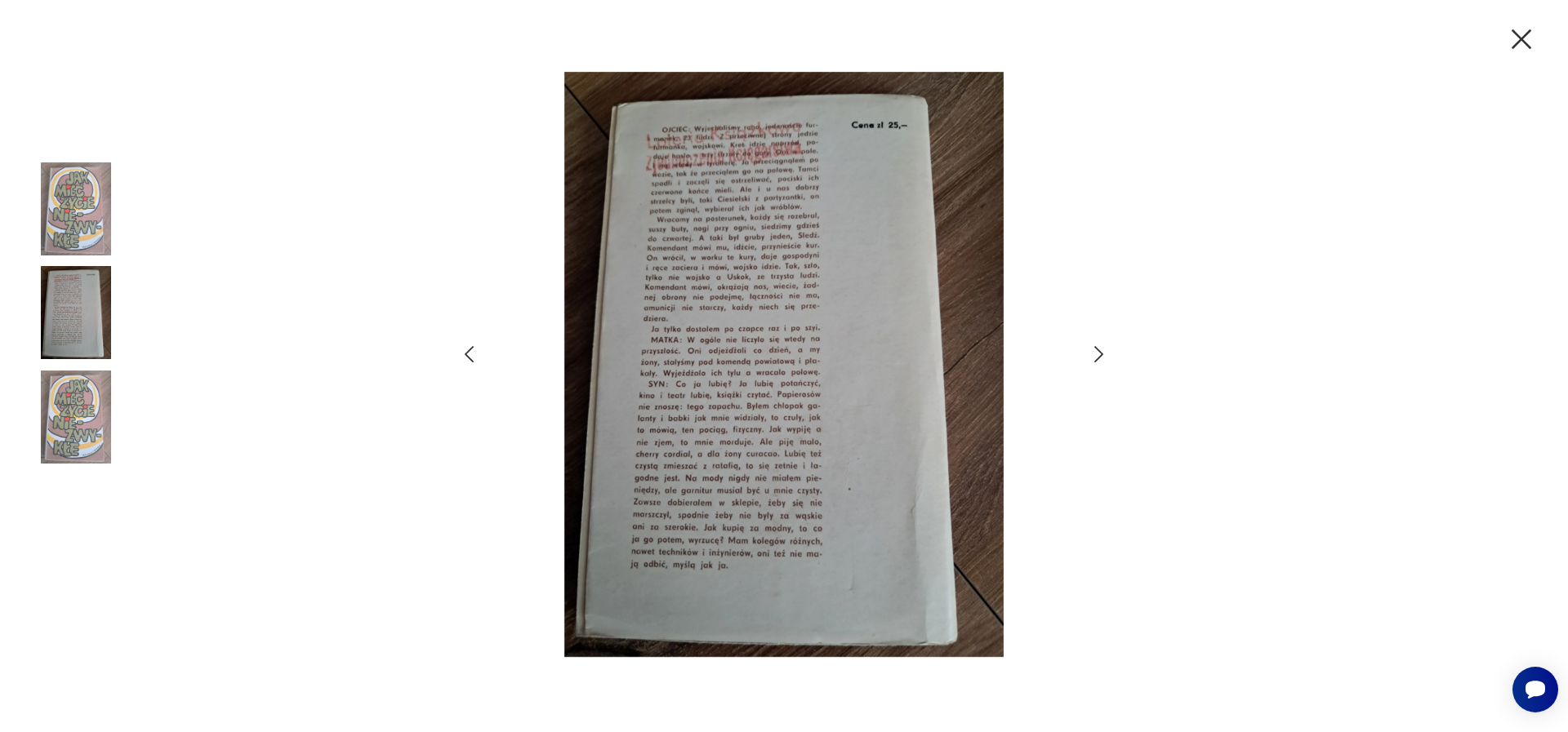
drag, startPoint x: 1507, startPoint y: 47, endPoint x: 1522, endPoint y: 52, distance: 15.8
click at [1506, 47] on icon "button" at bounding box center [1522, 38] width 34 height 34
